Goal: Task Accomplishment & Management: Use online tool/utility

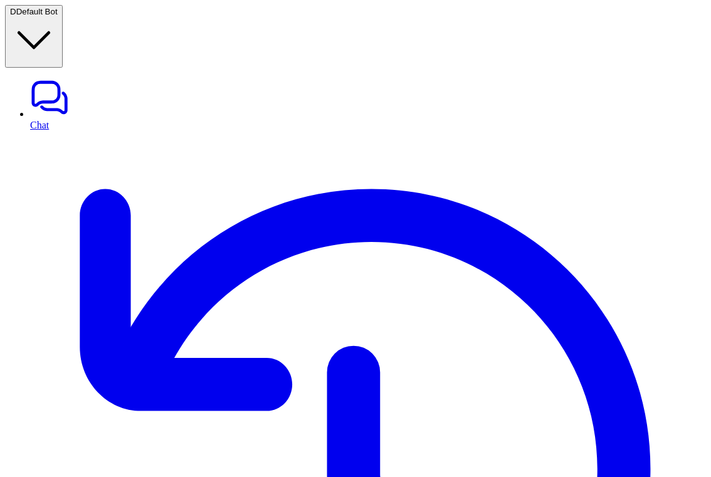
type textarea "**********"
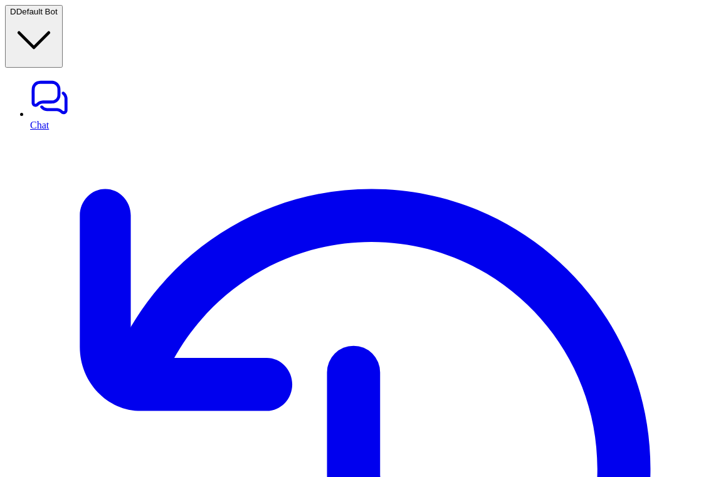
type input "*****"
